Goal: Task Accomplishment & Management: Use online tool/utility

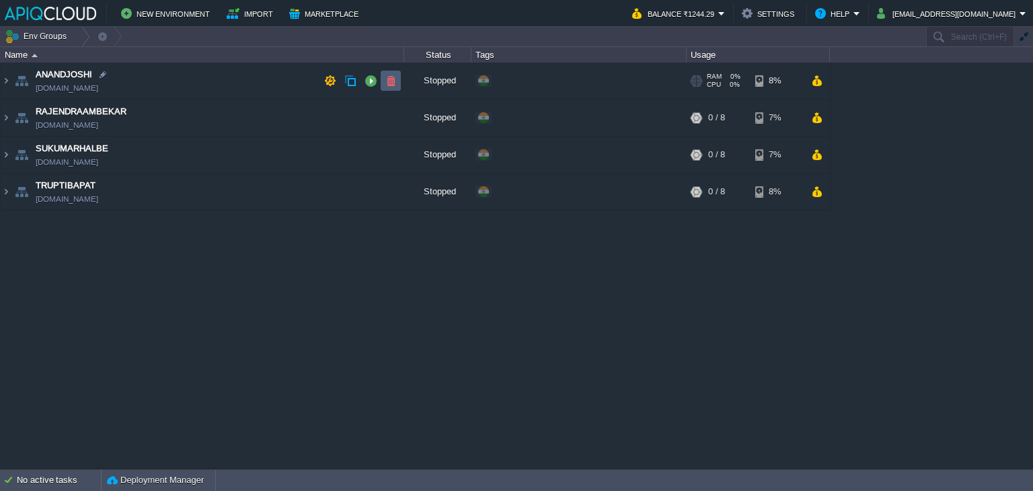
click at [385, 81] on button "button" at bounding box center [391, 81] width 12 height 12
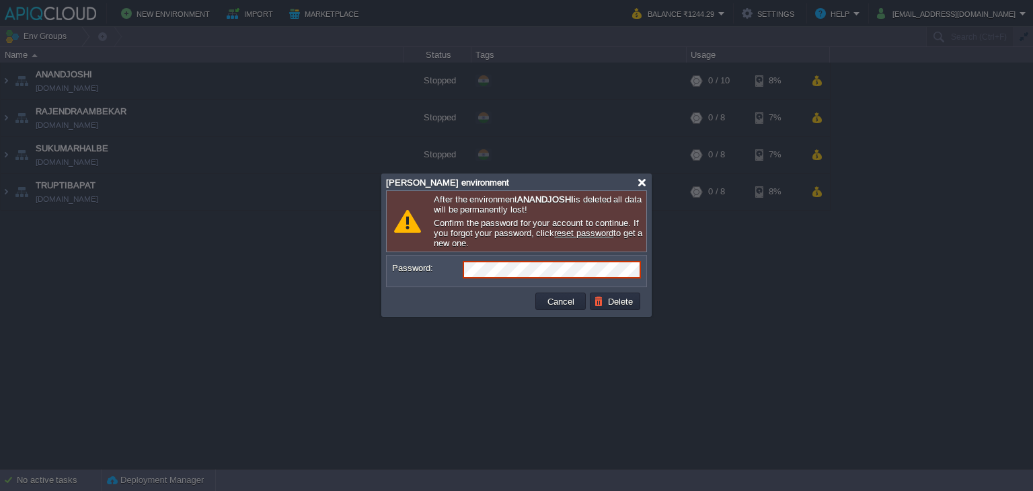
click at [640, 184] on div at bounding box center [642, 183] width 10 height 10
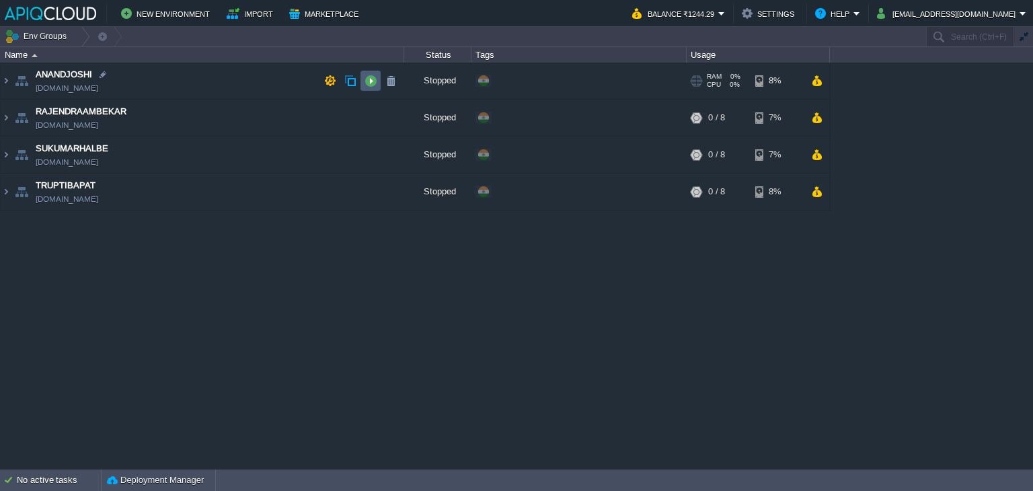
click at [373, 76] on button "button" at bounding box center [371, 81] width 12 height 12
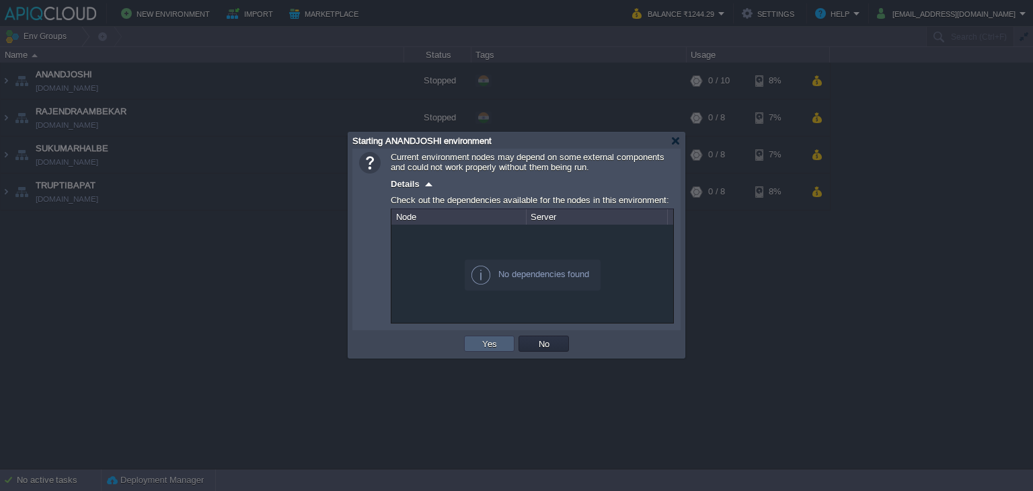
click at [467, 349] on td "Yes" at bounding box center [489, 344] width 50 height 16
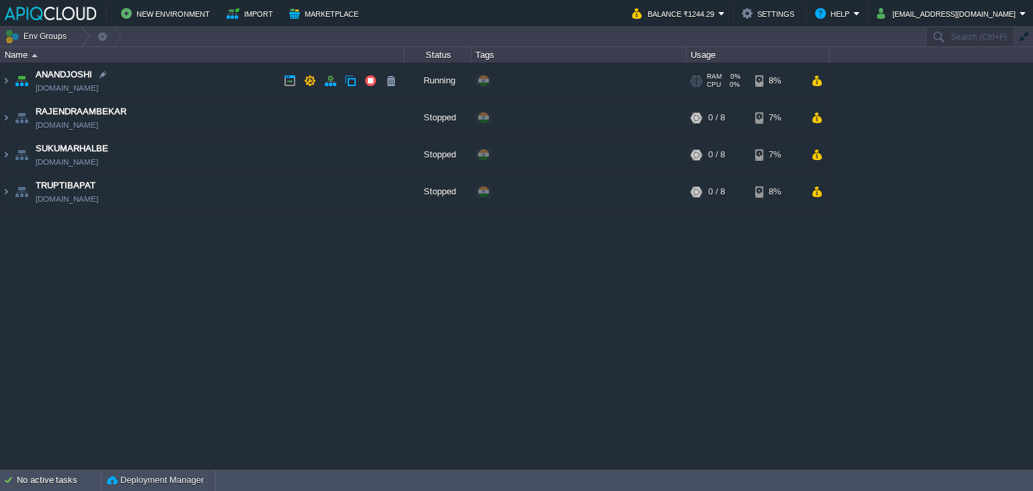
click at [235, 79] on td "ANANDJOSHI [DOMAIN_NAME]" at bounding box center [203, 81] width 404 height 37
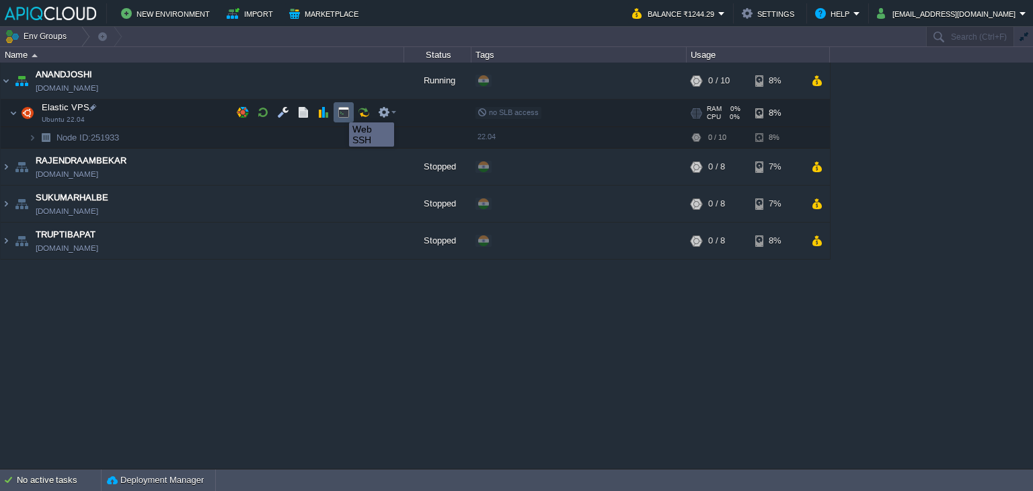
click at [339, 110] on button "button" at bounding box center [344, 112] width 12 height 12
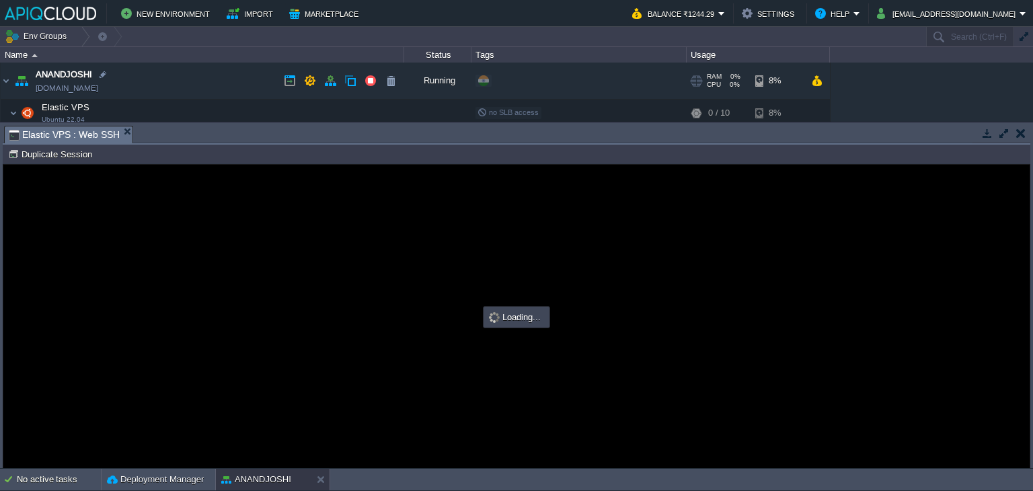
type input "#000000"
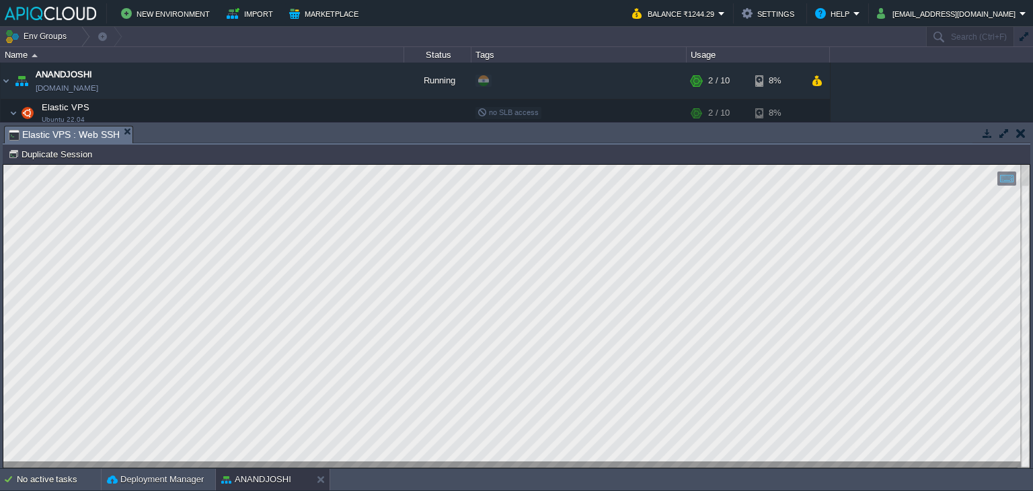
click at [1022, 137] on button "button" at bounding box center [1020, 133] width 9 height 12
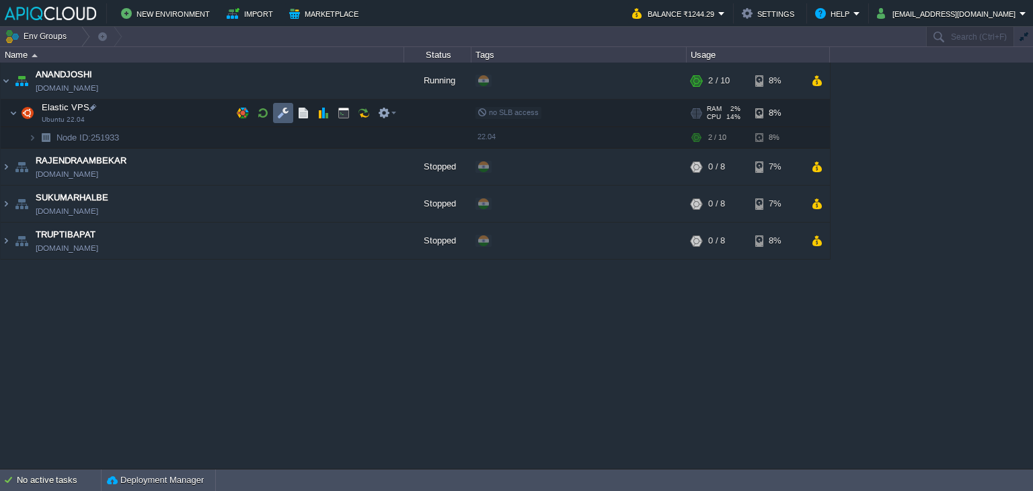
click at [282, 111] on button "button" at bounding box center [283, 113] width 12 height 12
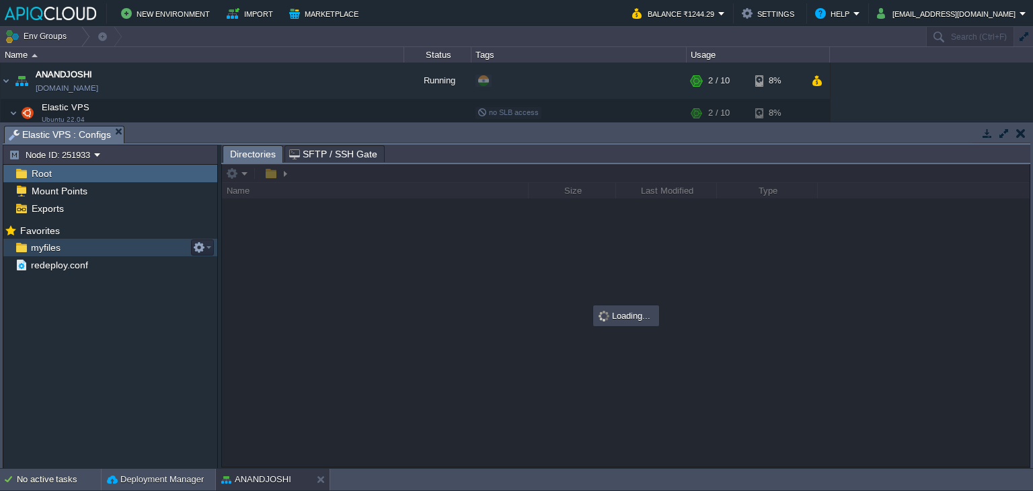
click at [43, 246] on span "myfiles" at bounding box center [45, 247] width 34 height 12
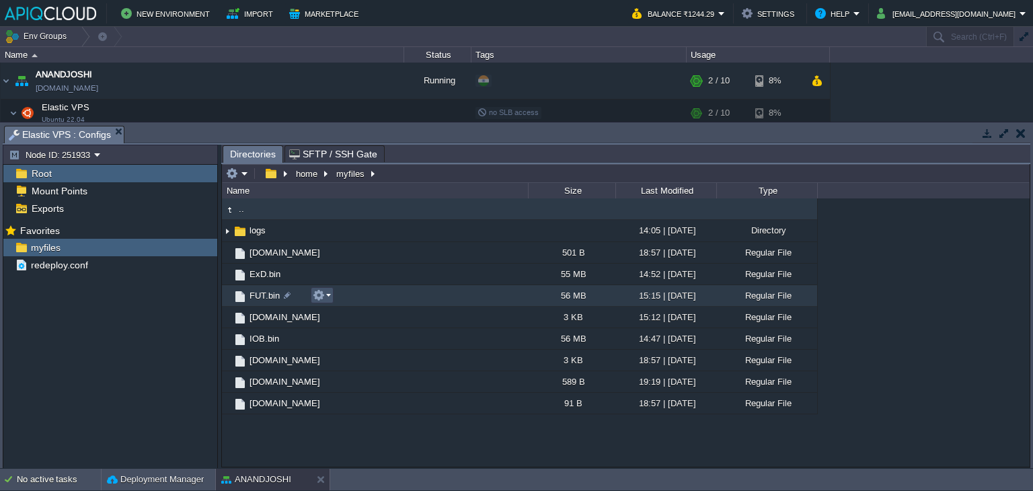
click at [324, 293] on button "button" at bounding box center [319, 295] width 12 height 12
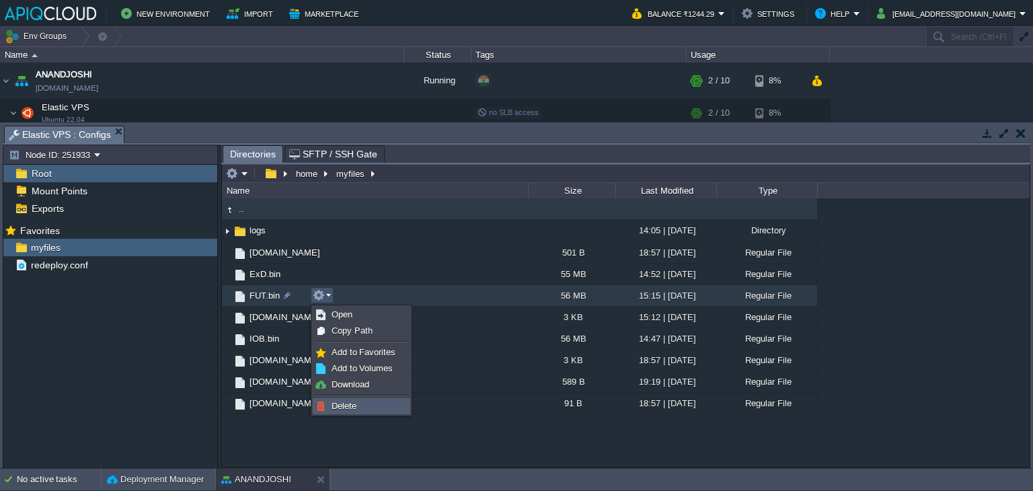
click at [346, 402] on span "Delete" at bounding box center [344, 406] width 25 height 10
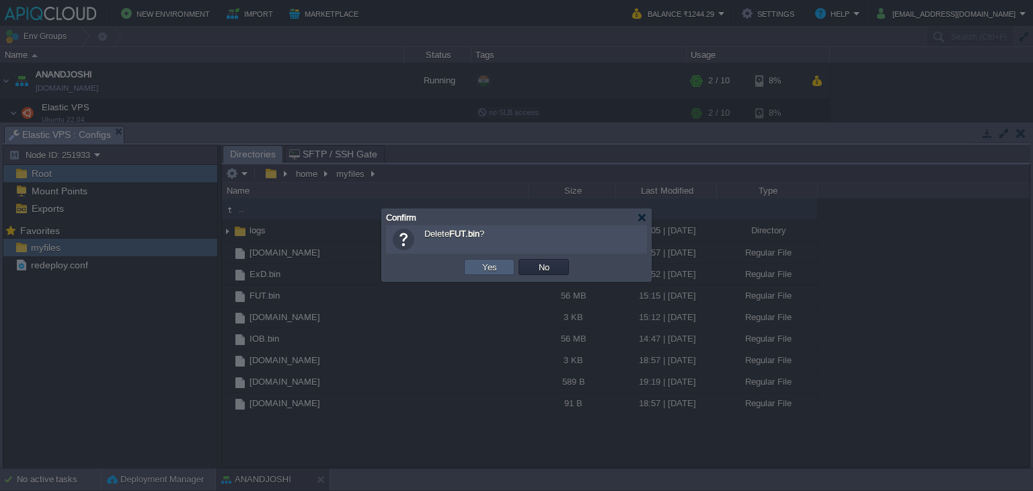
click at [495, 264] on button "Yes" at bounding box center [489, 267] width 23 height 12
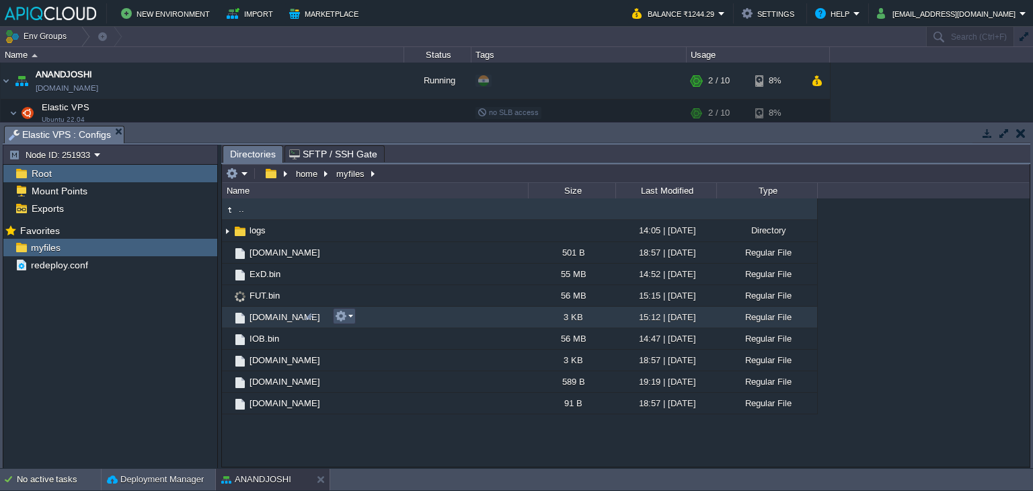
click at [344, 313] on button "button" at bounding box center [341, 316] width 12 height 12
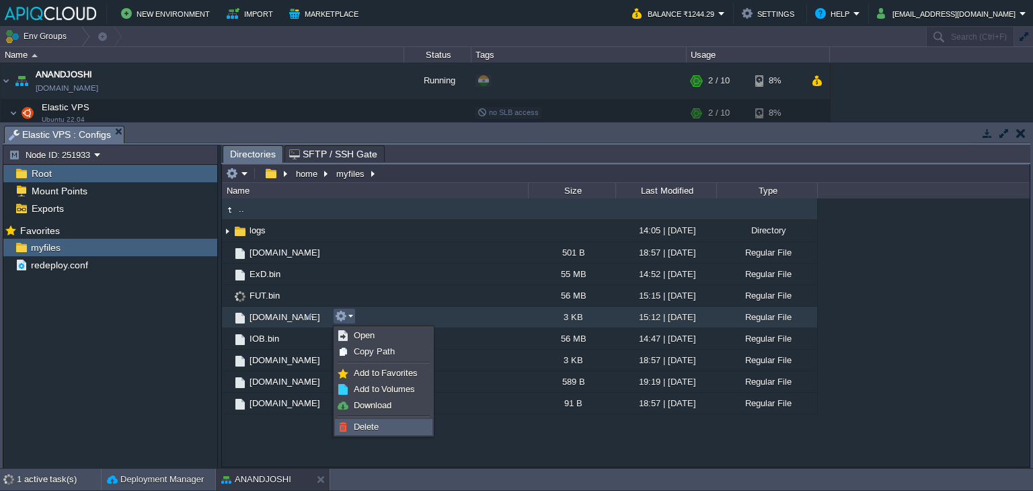
click at [374, 427] on span "Delete" at bounding box center [366, 427] width 25 height 10
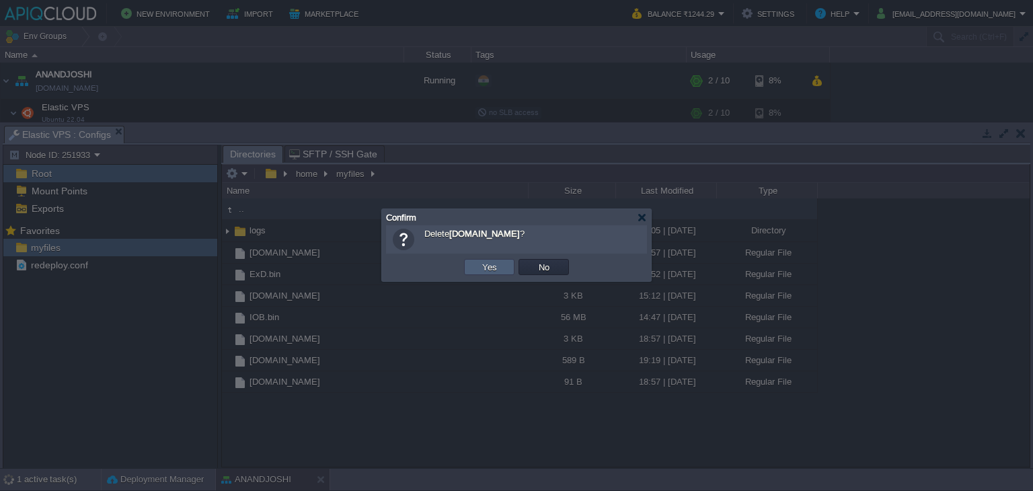
click at [486, 259] on td "Yes" at bounding box center [489, 267] width 50 height 16
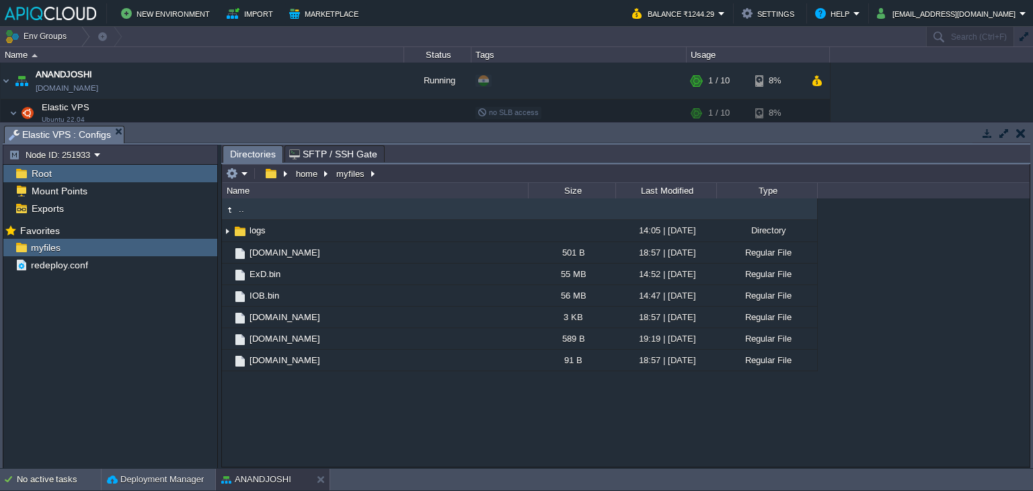
click at [1020, 130] on button "button" at bounding box center [1020, 133] width 9 height 12
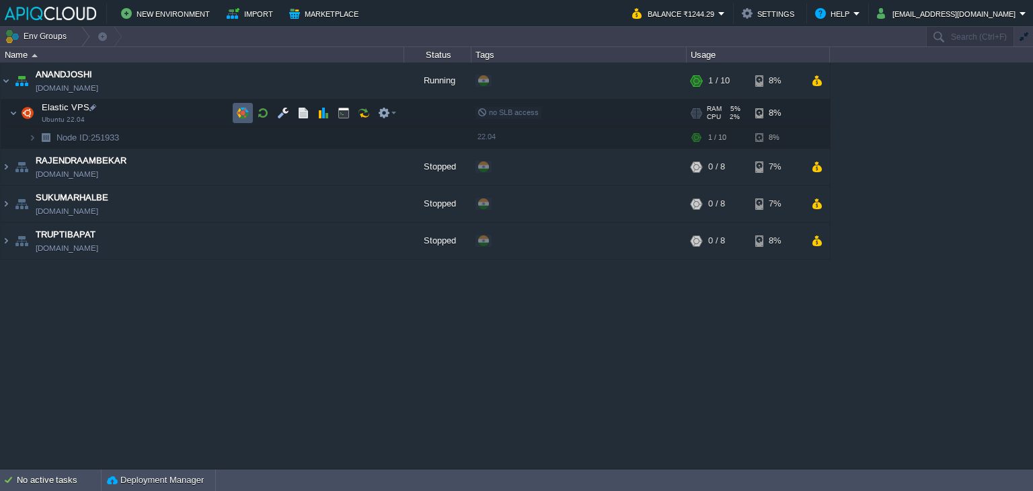
click at [245, 112] on button "button" at bounding box center [243, 113] width 12 height 12
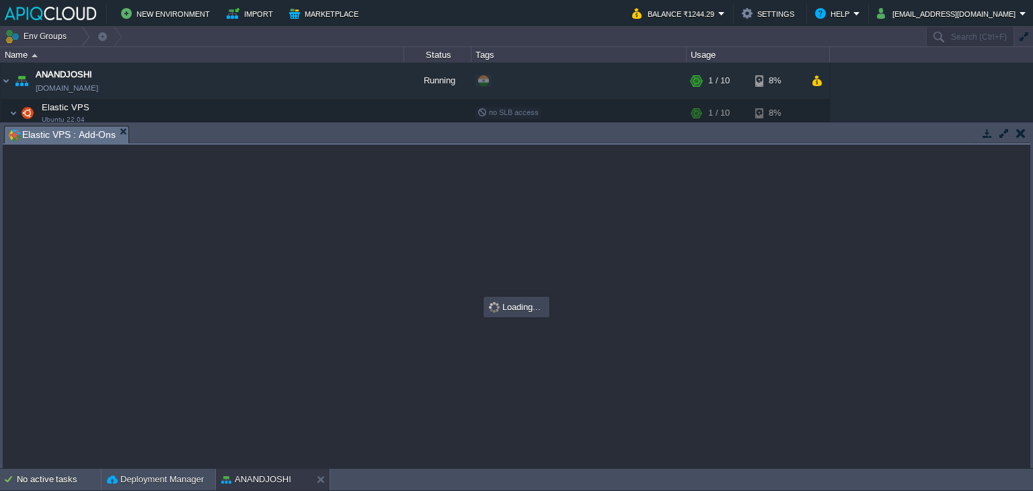
click at [1018, 131] on button "button" at bounding box center [1020, 133] width 9 height 12
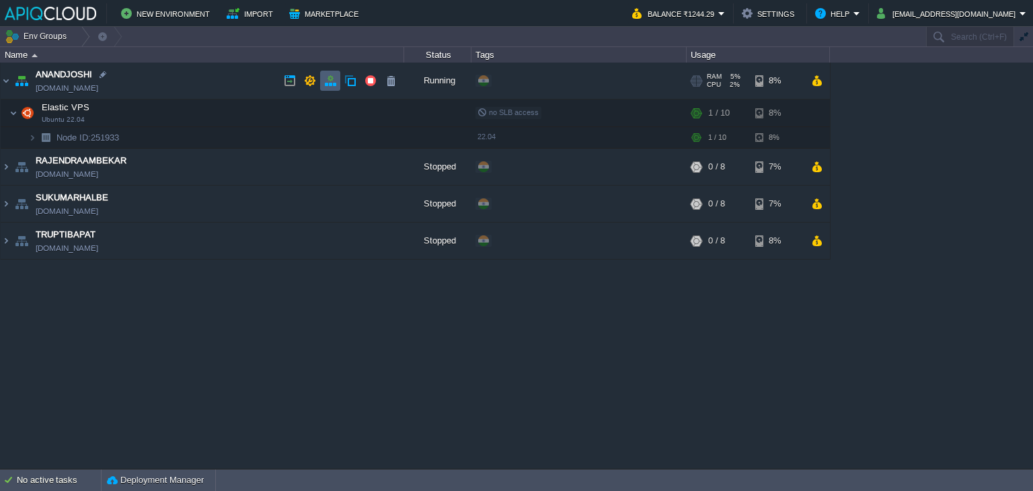
click at [326, 79] on button "button" at bounding box center [330, 81] width 12 height 12
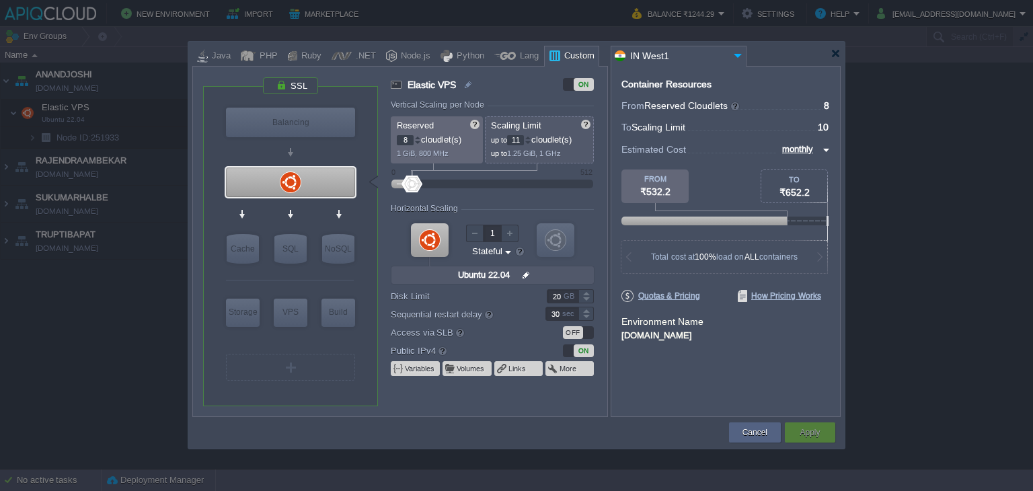
click at [531, 138] on div at bounding box center [528, 137] width 7 height 5
click at [529, 141] on div at bounding box center [528, 143] width 7 height 5
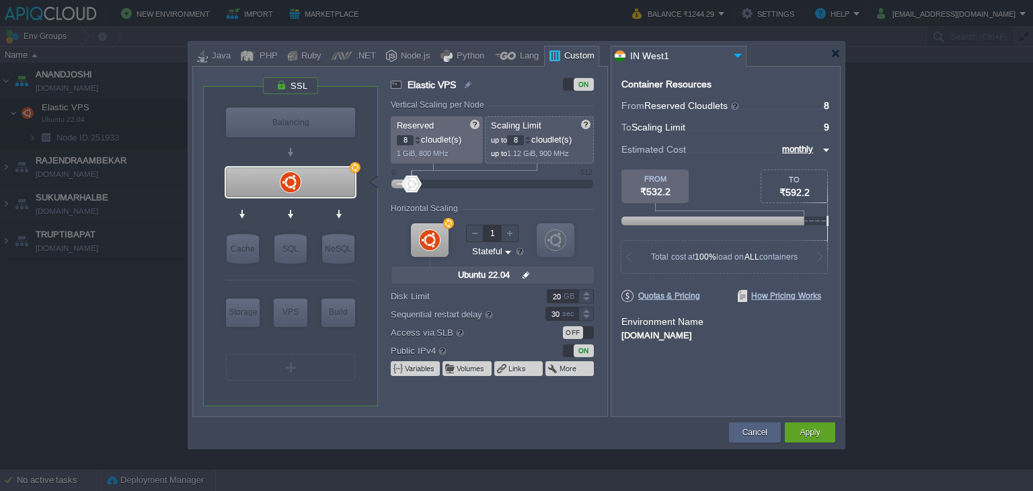
click at [529, 141] on div at bounding box center [528, 143] width 7 height 5
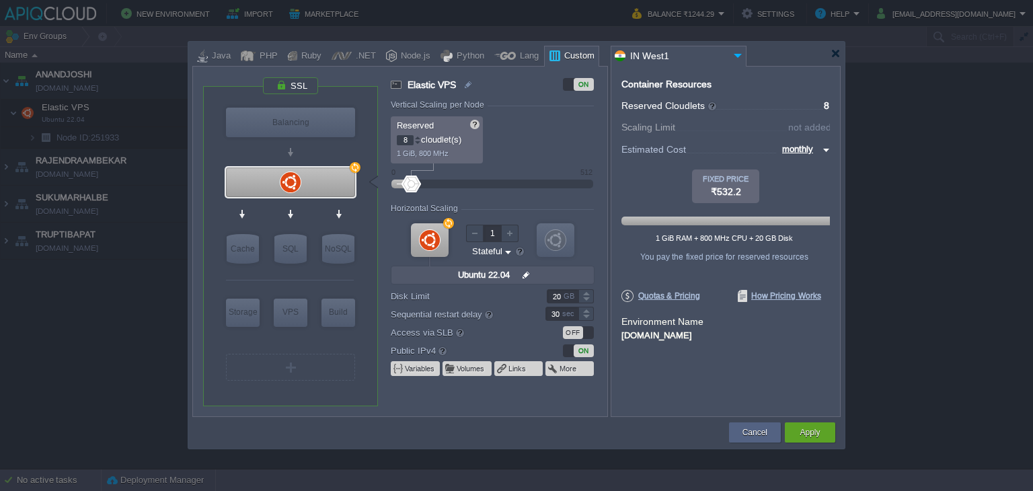
type input "82"
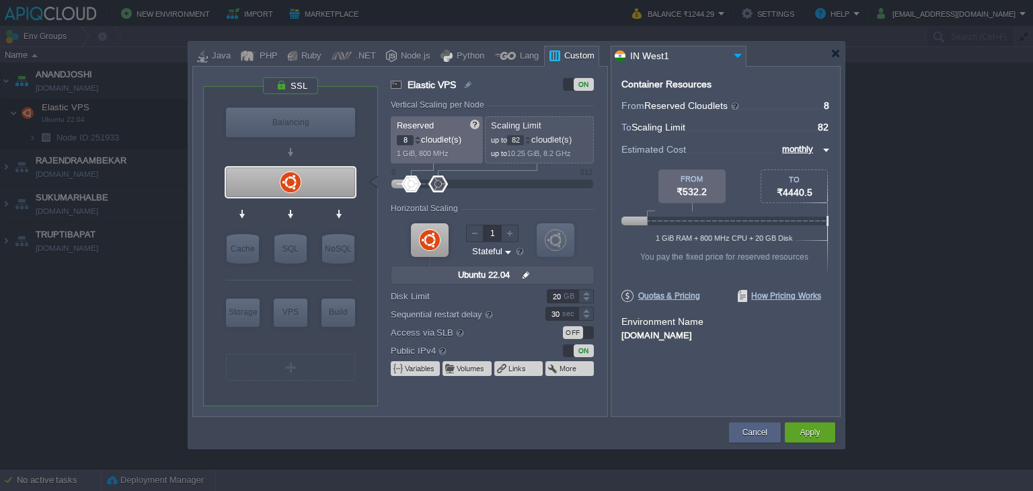
drag, startPoint x: 414, startPoint y: 181, endPoint x: 438, endPoint y: 181, distance: 23.5
click at [438, 181] on div at bounding box center [438, 184] width 20 height 17
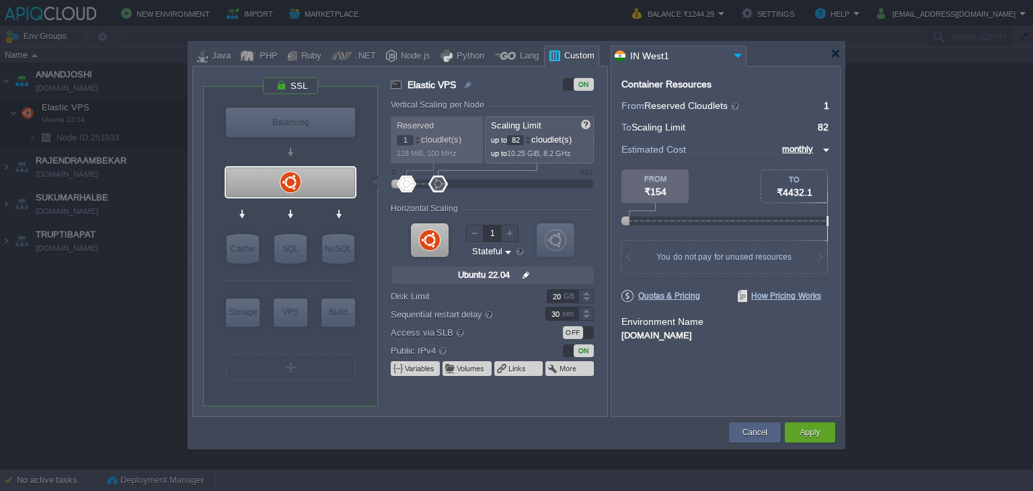
click at [407, 188] on div at bounding box center [407, 184] width 20 height 17
click at [416, 138] on div at bounding box center [417, 137] width 7 height 5
type input "4"
click at [418, 136] on div at bounding box center [417, 137] width 7 height 5
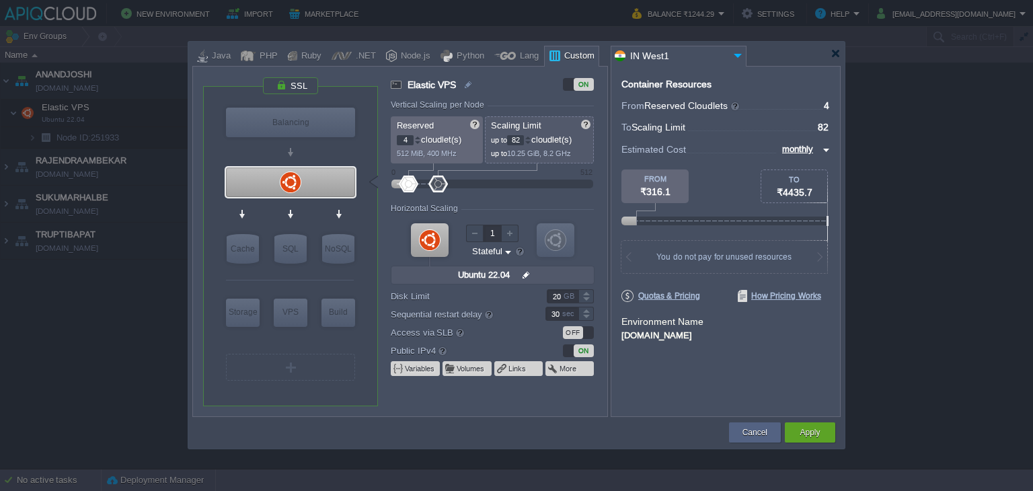
click at [521, 138] on input "82" at bounding box center [515, 140] width 17 height 10
type input "8"
click at [740, 378] on div "Container Resources From Reserved Cloudlets ... = 4 not added To Scaling Limit …" at bounding box center [726, 241] width 230 height 351
click at [815, 434] on button "Apply" at bounding box center [810, 432] width 20 height 13
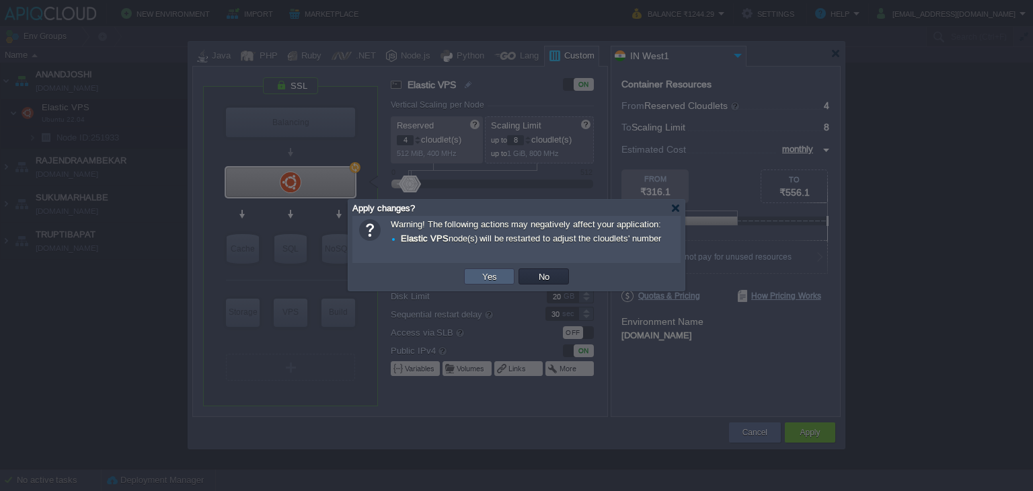
click at [494, 277] on button "Yes" at bounding box center [489, 276] width 23 height 12
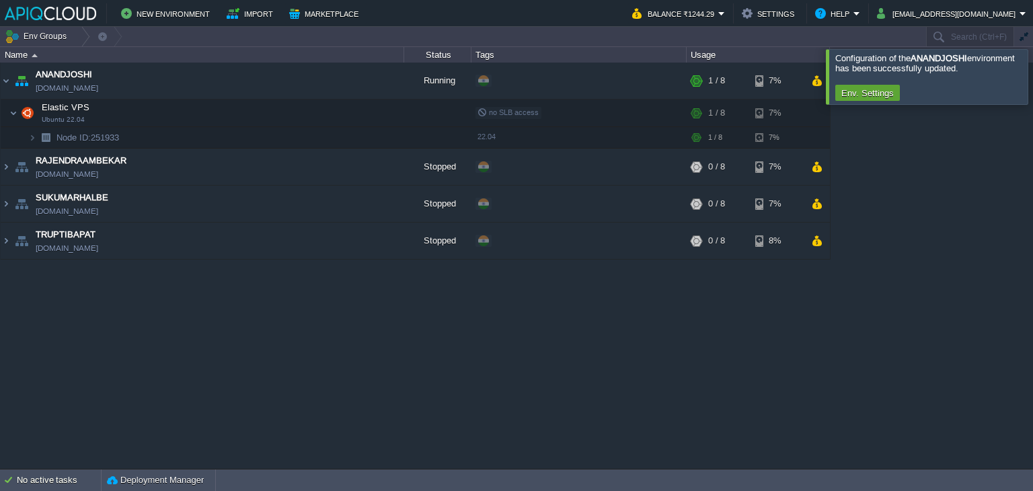
click at [1033, 73] on div at bounding box center [1049, 76] width 0 height 54
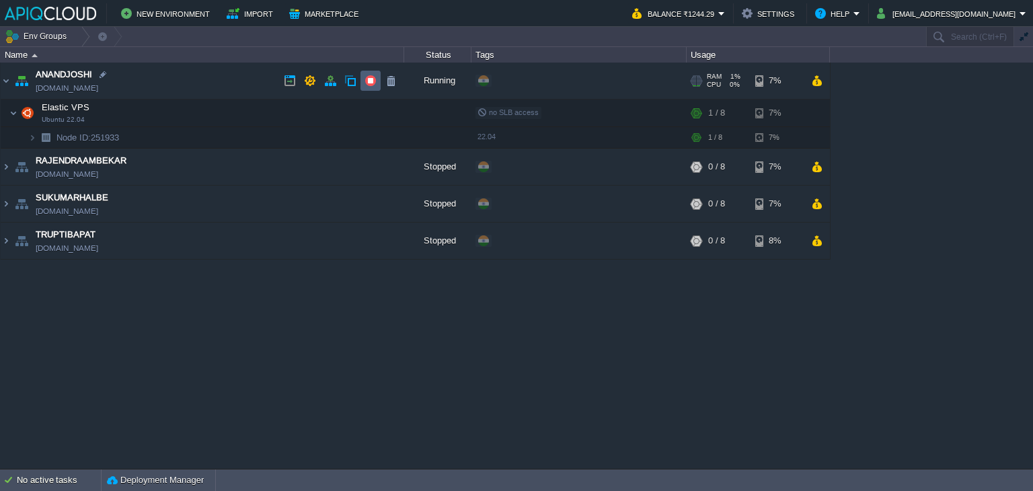
click at [363, 80] on td at bounding box center [371, 81] width 20 height 20
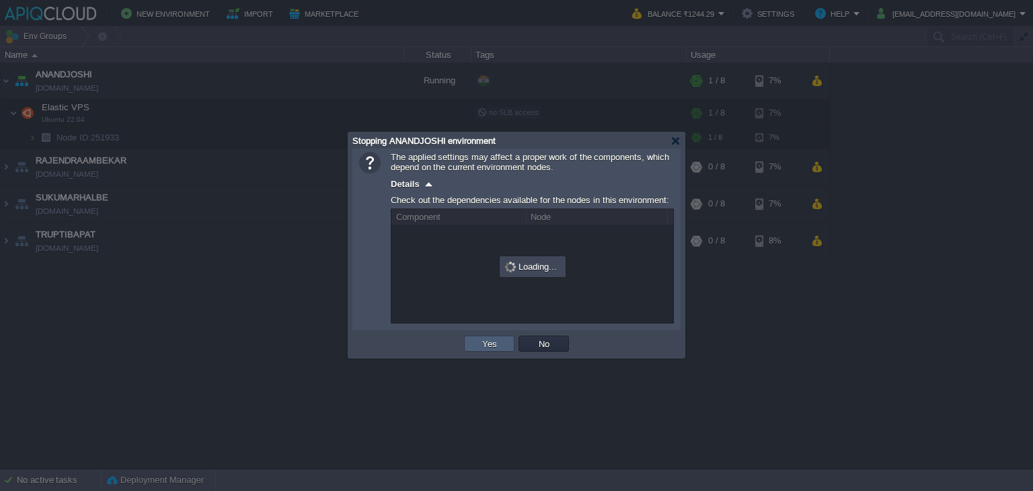
click at [481, 340] on button "Yes" at bounding box center [489, 344] width 23 height 12
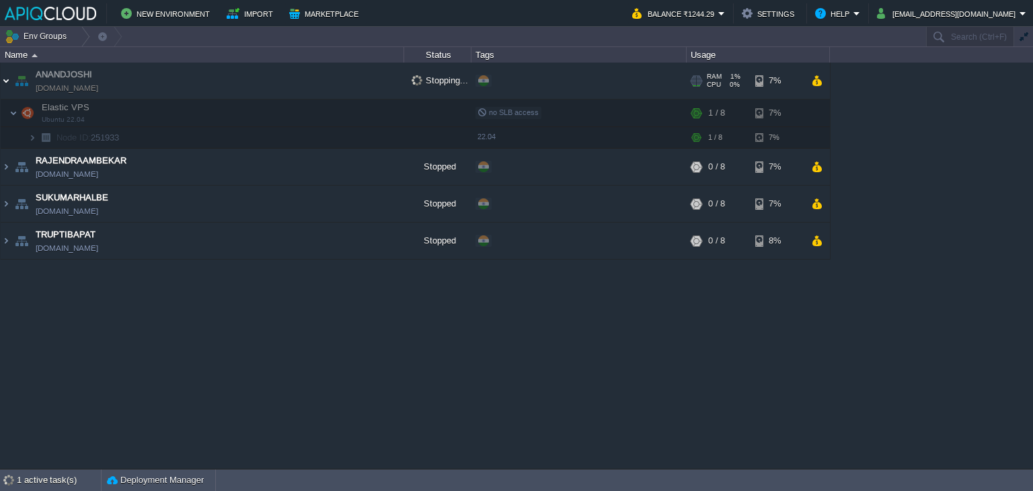
click at [8, 77] on img at bounding box center [6, 81] width 11 height 36
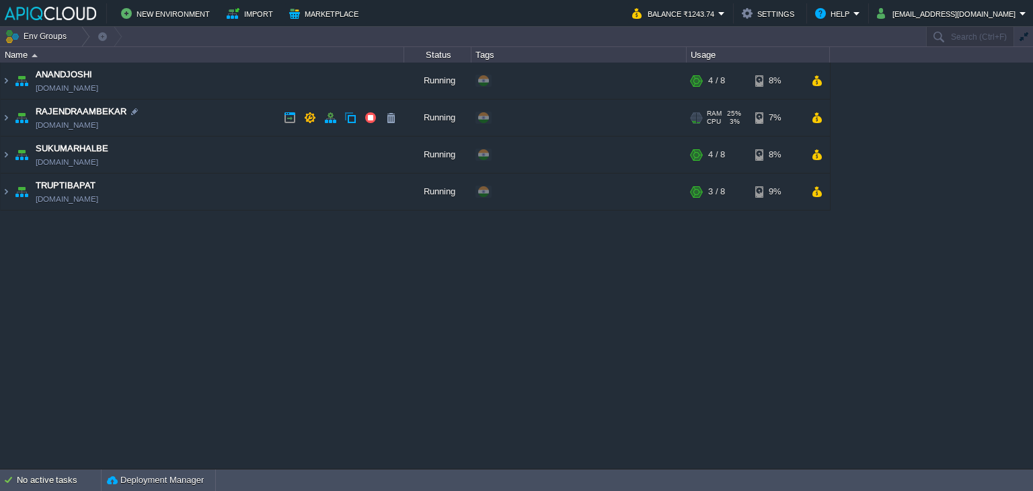
click at [239, 115] on td "RAJENDRAAMBEKAR [DOMAIN_NAME]" at bounding box center [203, 118] width 404 height 37
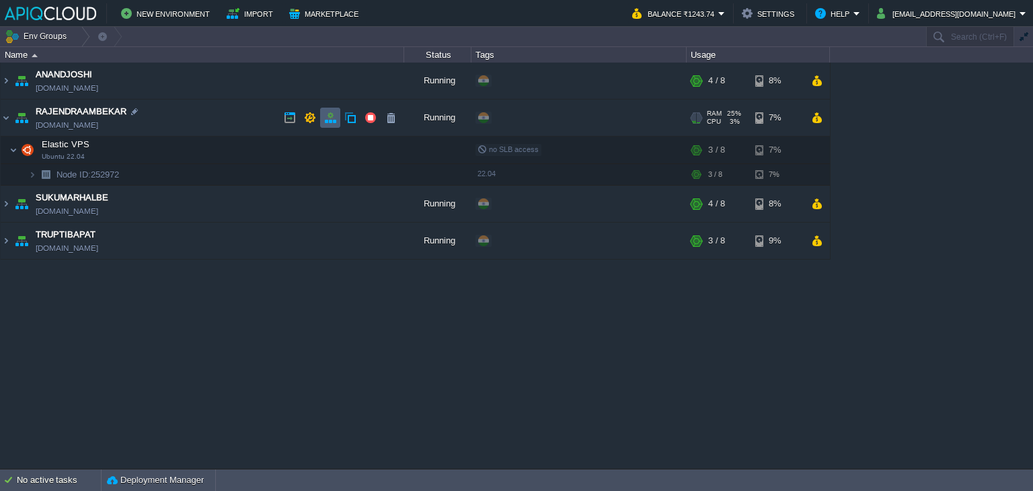
click at [333, 118] on button "button" at bounding box center [330, 118] width 12 height 12
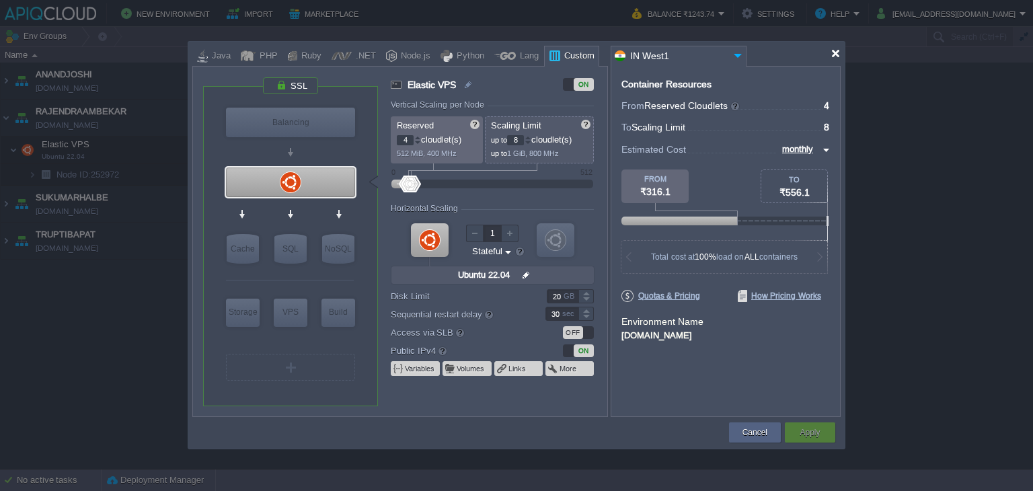
click at [837, 55] on div at bounding box center [836, 53] width 10 height 10
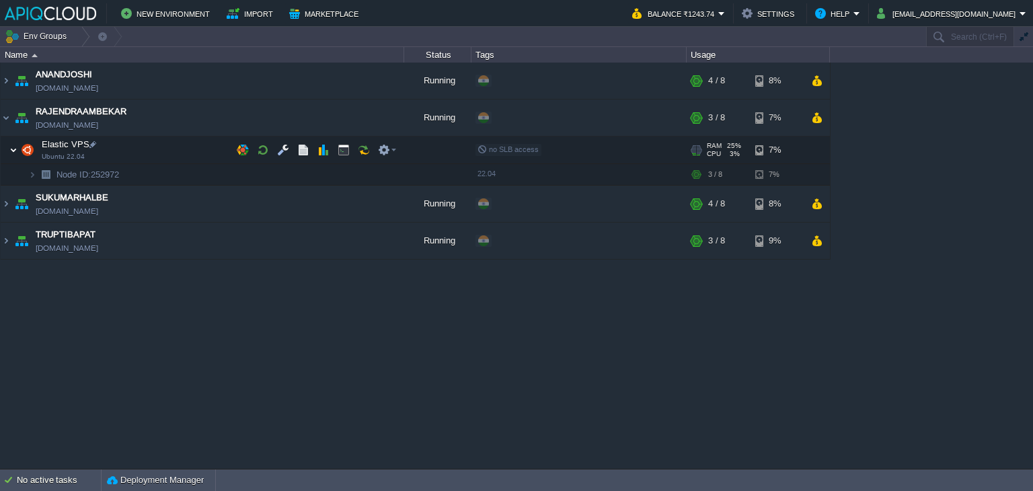
click at [15, 149] on img at bounding box center [13, 150] width 8 height 27
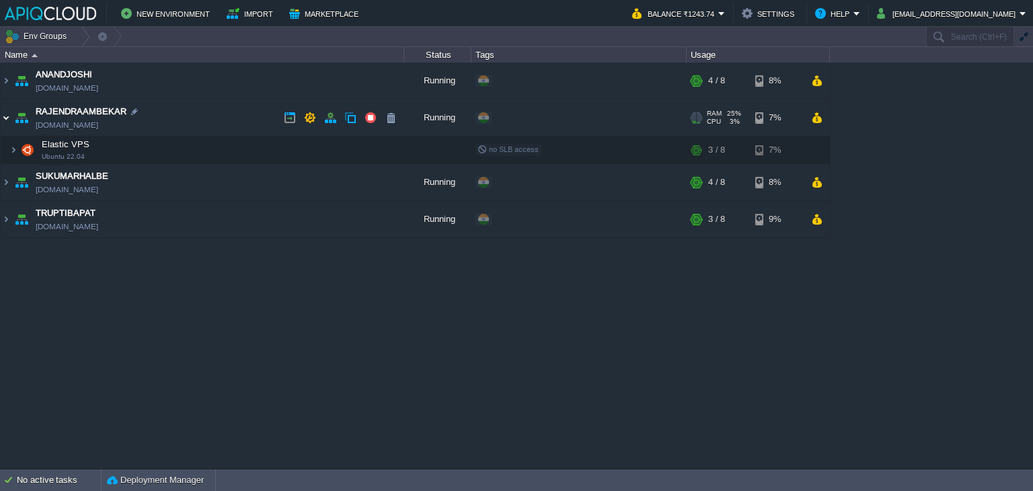
click at [10, 113] on img at bounding box center [6, 118] width 11 height 36
